Goal: Task Accomplishment & Management: Manage account settings

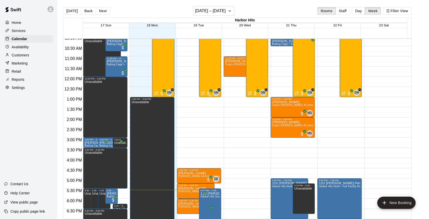
scroll to position [196, 0]
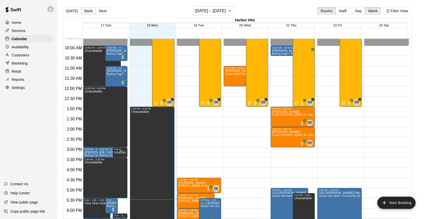
click at [93, 12] on button "Back" at bounding box center [88, 11] width 15 height 8
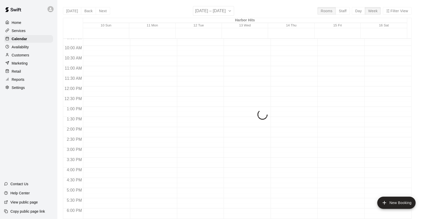
click at [104, 11] on button "Next" at bounding box center [103, 11] width 14 height 8
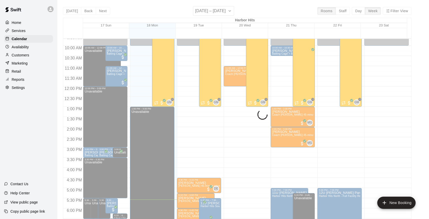
click at [104, 11] on div "[DATE] Back Next [DATE] – [DATE] Rooms Staff Day Week Filter View Harbor Hits 1…" at bounding box center [237, 115] width 349 height 219
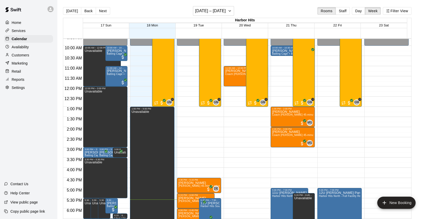
click at [104, 11] on button "Next" at bounding box center [103, 11] width 14 height 8
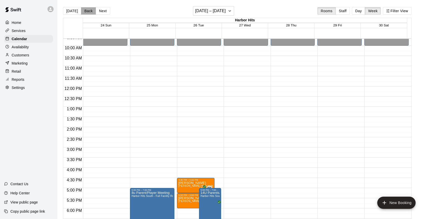
click at [90, 12] on button "Back" at bounding box center [88, 11] width 15 height 8
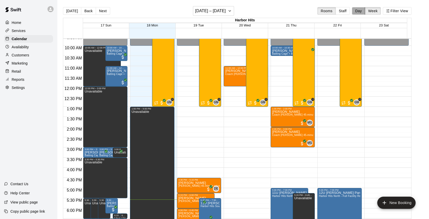
click at [358, 11] on button "Day" at bounding box center [358, 11] width 13 height 8
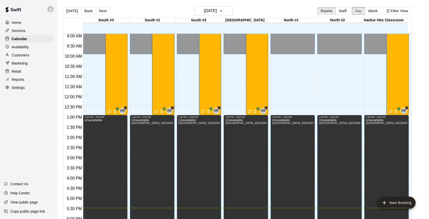
scroll to position [127, 0]
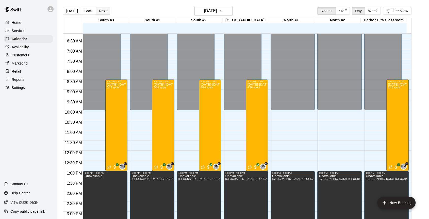
click at [99, 14] on button "Next" at bounding box center [103, 11] width 14 height 8
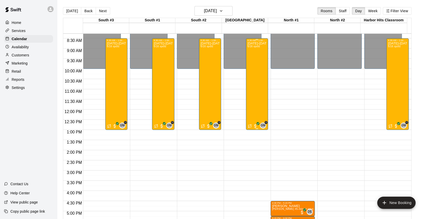
scroll to position [183, 0]
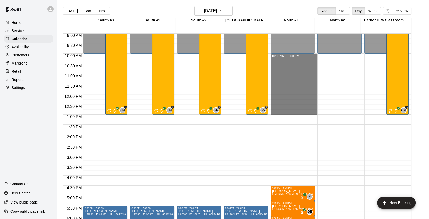
drag, startPoint x: 279, startPoint y: 55, endPoint x: 282, endPoint y: 112, distance: 57.8
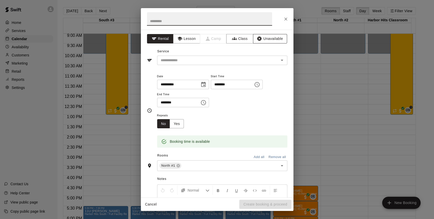
click at [272, 40] on button "Unavailable" at bounding box center [270, 38] width 34 height 9
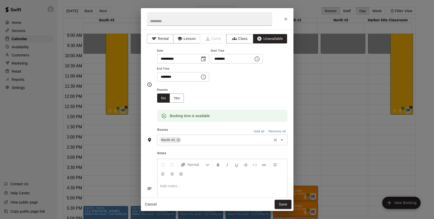
click at [206, 140] on input "text" at bounding box center [226, 140] width 89 height 6
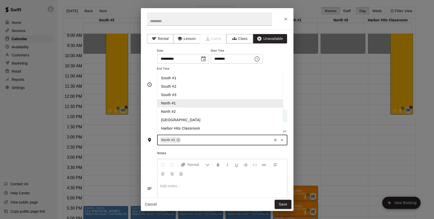
click at [175, 110] on li "North #2" at bounding box center [220, 111] width 126 height 8
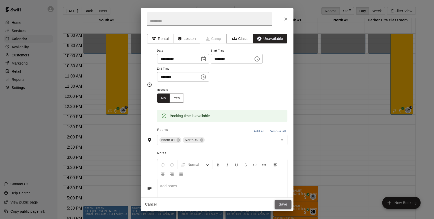
click at [281, 203] on button "Save" at bounding box center [282, 204] width 17 height 9
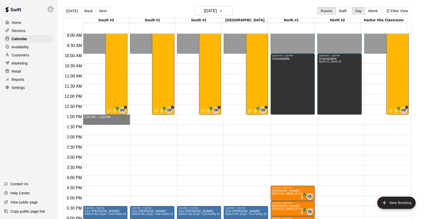
drag, startPoint x: 113, startPoint y: 116, endPoint x: 113, endPoint y: 122, distance: 5.6
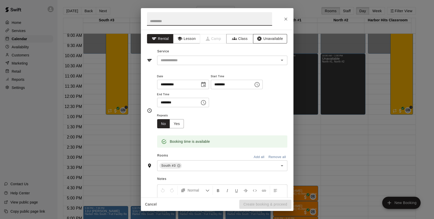
click at [269, 40] on button "Unavailable" at bounding box center [270, 38] width 34 height 9
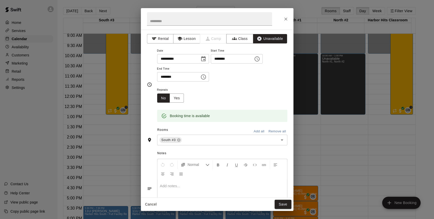
click at [254, 129] on button "Add all" at bounding box center [259, 132] width 16 height 8
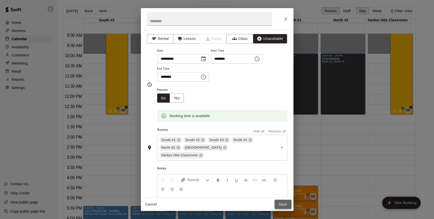
click at [279, 206] on button "Save" at bounding box center [282, 204] width 17 height 9
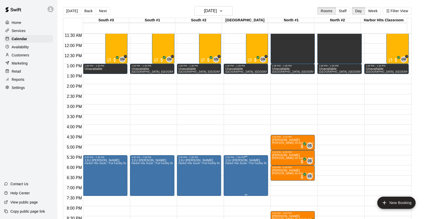
scroll to position [268, 0]
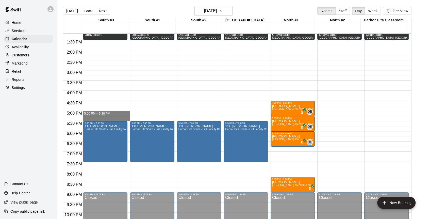
drag, startPoint x: 102, startPoint y: 113, endPoint x: 102, endPoint y: 116, distance: 3.8
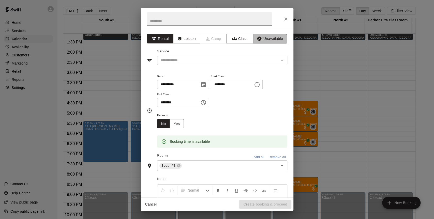
click at [259, 38] on button "Unavailable" at bounding box center [270, 38] width 34 height 9
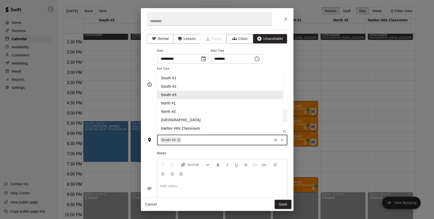
click at [226, 137] on input "text" at bounding box center [226, 140] width 88 height 6
click at [179, 79] on li "South #1" at bounding box center [220, 78] width 126 height 8
click at [181, 85] on li "South #2" at bounding box center [220, 86] width 126 height 8
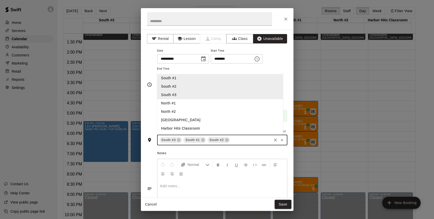
click at [178, 120] on li "[GEOGRAPHIC_DATA]" at bounding box center [220, 120] width 126 height 8
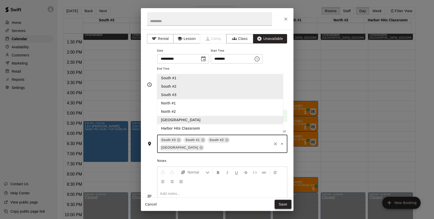
click at [281, 207] on button "Save" at bounding box center [282, 204] width 17 height 9
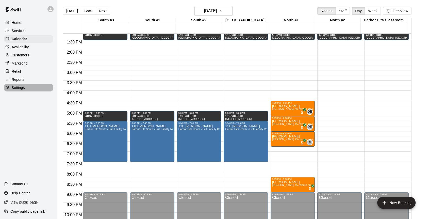
click at [17, 90] on p "Settings" at bounding box center [18, 87] width 13 height 5
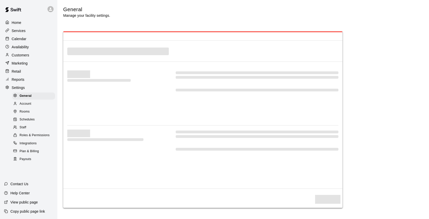
select select "**"
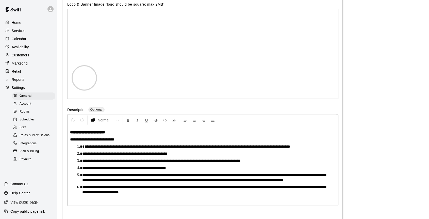
scroll to position [988, 0]
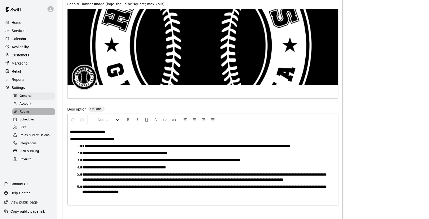
click at [25, 114] on span "Rooms" at bounding box center [25, 111] width 10 height 5
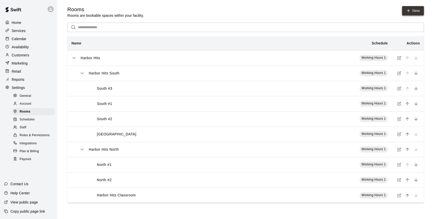
click at [409, 13] on icon at bounding box center [408, 10] width 5 height 5
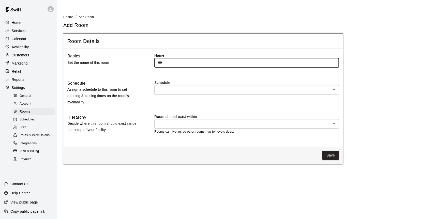
type input "***"
click at [187, 92] on body "Home Services Calendar Availability Customers Marketing Retail Reports Settings…" at bounding box center [217, 85] width 434 height 170
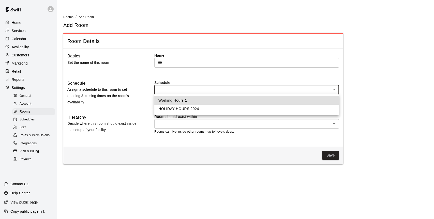
click at [185, 101] on li "Working Hours 1" at bounding box center [246, 100] width 184 height 8
type input "**"
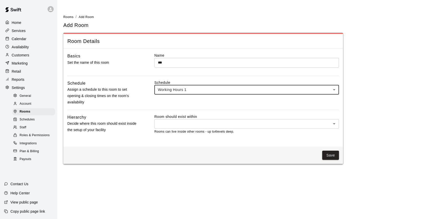
click at [168, 123] on body "Home Services Calendar Availability Customers Marketing Retail Reports Settings…" at bounding box center [217, 85] width 434 height 170
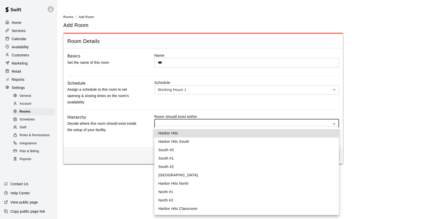
click at [173, 133] on li "Harbor Hits" at bounding box center [246, 133] width 184 height 8
type input "***"
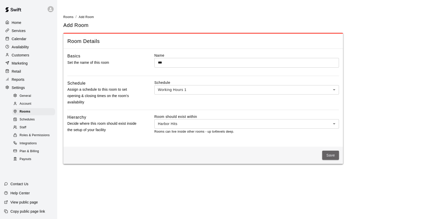
click at [326, 153] on button "Save" at bounding box center [330, 155] width 17 height 9
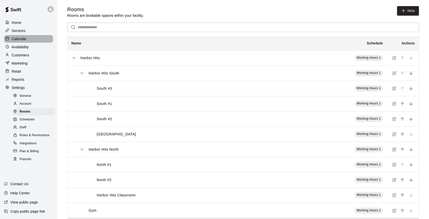
click at [22, 41] on p "Calendar" at bounding box center [19, 38] width 15 height 5
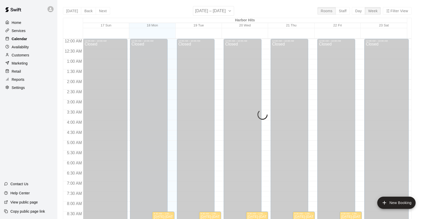
scroll to position [281, 0]
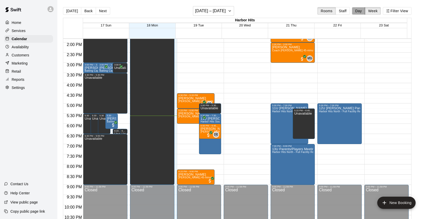
click at [365, 10] on button "Day" at bounding box center [358, 11] width 13 height 8
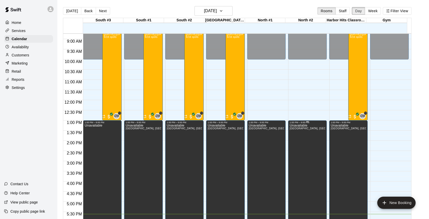
scroll to position [155, 0]
